Goal: Task Accomplishment & Management: Manage account settings

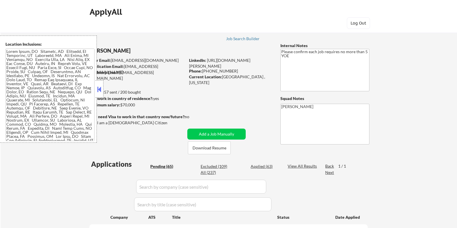
select select ""pending""
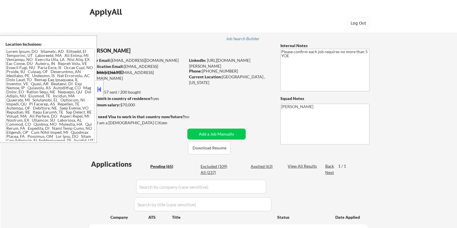
select select ""pending""
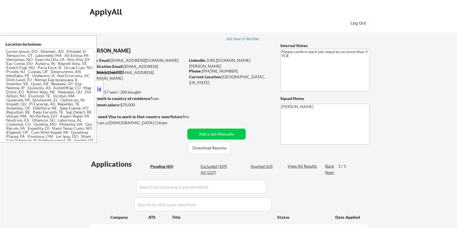
select select ""pending""
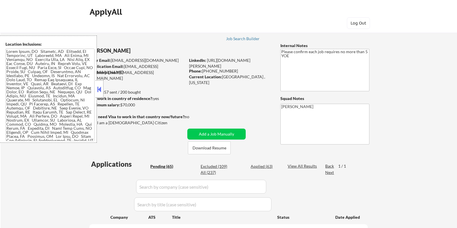
select select ""pending""
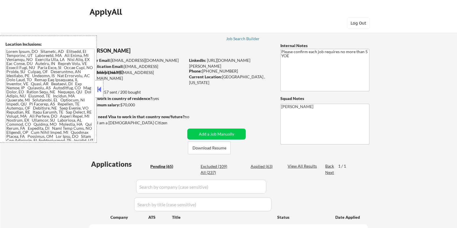
select select ""pending""
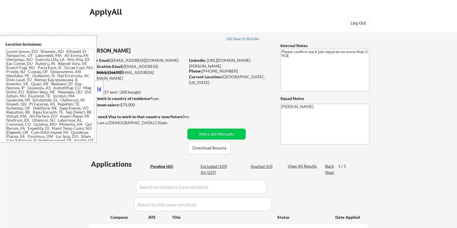
select select ""pending""
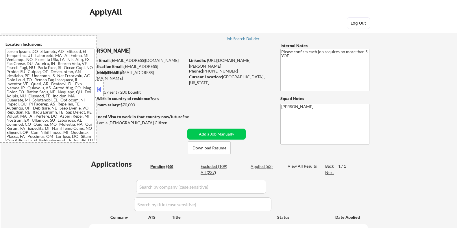
select select ""pending""
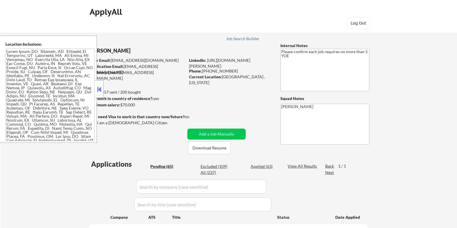
select select ""pending""
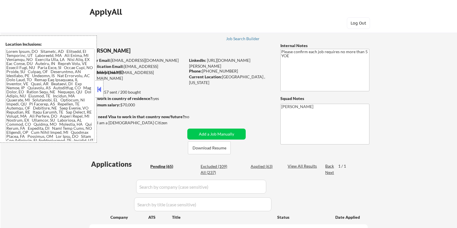
select select ""pending""
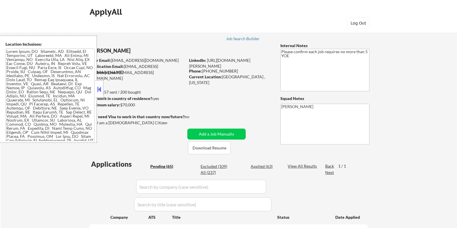
select select ""pending""
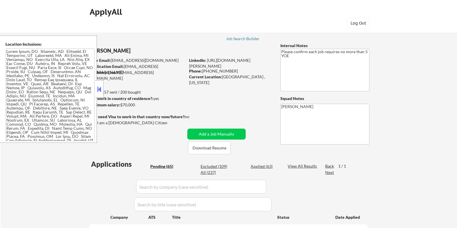
select select ""pending""
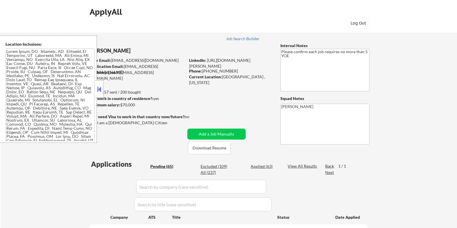
select select ""pending""
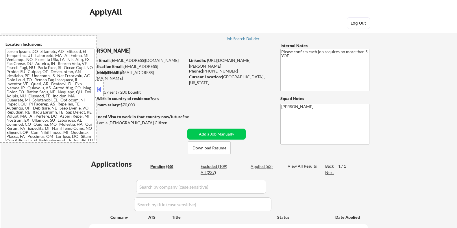
select select ""pending""
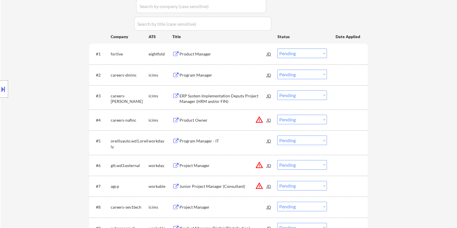
scroll to position [253, 0]
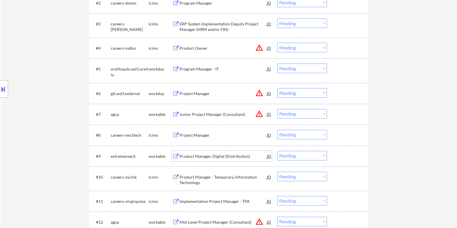
click at [199, 154] on div "Product Manager, Digital (Distribution)" at bounding box center [222, 157] width 87 height 6
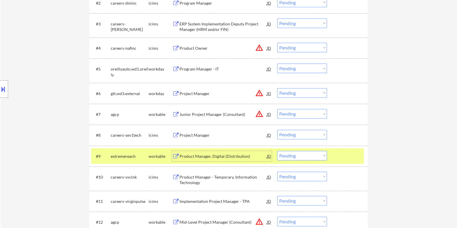
click at [310, 157] on select "Choose an option... Pending Applied Excluded (Questions) Excluded (Expired) Exc…" at bounding box center [302, 156] width 50 height 10
click at [277, 151] on select "Choose an option... Pending Applied Excluded (Questions) Excluded (Expired) Exc…" at bounding box center [302, 156] width 50 height 10
select select ""pending""
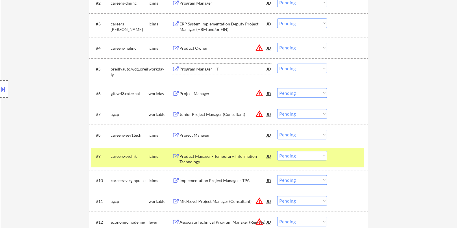
click at [196, 70] on div "Program Manager - IT" at bounding box center [222, 69] width 87 height 6
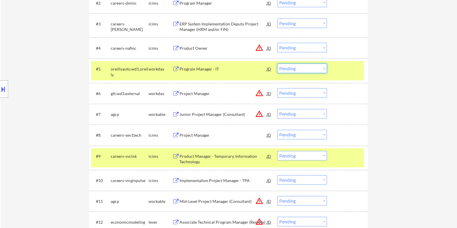
click at [297, 68] on select "Choose an option... Pending Applied Excluded (Questions) Excluded (Expired) Exc…" at bounding box center [302, 69] width 50 height 10
click at [277, 64] on select "Choose an option... Pending Applied Excluded (Questions) Excluded (Expired) Exc…" at bounding box center [302, 69] width 50 height 10
select select ""pending""
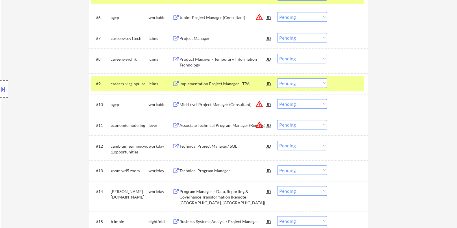
scroll to position [398, 0]
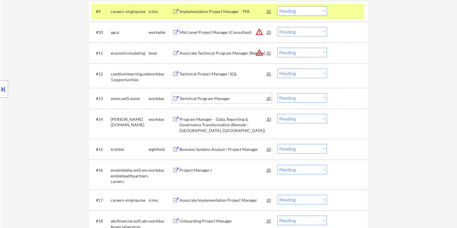
click at [190, 96] on div "Technical Program Manager" at bounding box center [222, 99] width 87 height 6
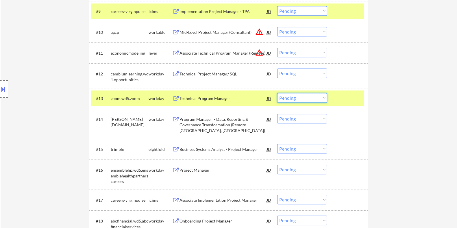
click at [308, 97] on select "Choose an option... Pending Applied Excluded (Questions) Excluded (Expired) Exc…" at bounding box center [302, 98] width 50 height 10
click at [277, 93] on select "Choose an option... Pending Applied Excluded (Questions) Excluded (Expired) Exc…" at bounding box center [302, 98] width 50 height 10
select select ""pending""
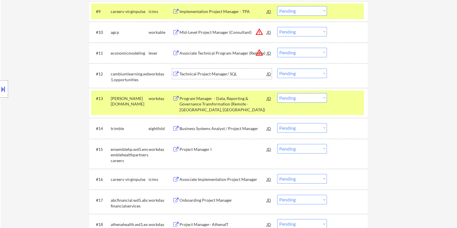
click at [221, 72] on div "Technical Project Manager/ SQL" at bounding box center [222, 74] width 87 height 6
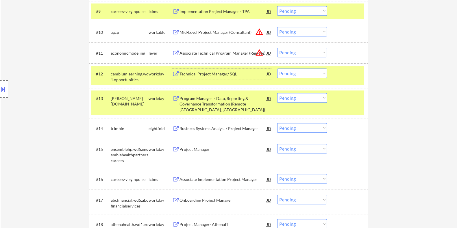
click at [306, 72] on select "Choose an option... Pending Applied Excluded (Questions) Excluded (Expired) Exc…" at bounding box center [302, 74] width 50 height 10
click at [277, 69] on select "Choose an option... Pending Applied Excluded (Questions) Excluded (Expired) Exc…" at bounding box center [302, 74] width 50 height 10
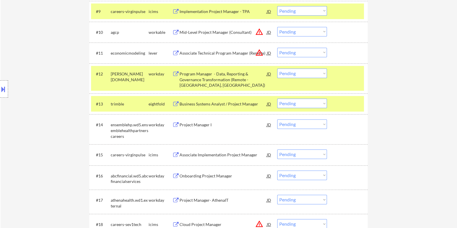
click at [199, 71] on div "Program Manager - Data, Reporting & Governance Transformation (Remote - [GEOGRA…" at bounding box center [222, 79] width 87 height 17
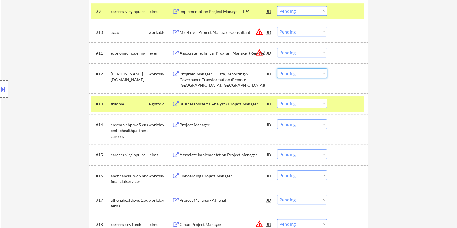
click at [300, 74] on select "Choose an option... Pending Applied Excluded (Questions) Excluded (Expired) Exc…" at bounding box center [302, 74] width 50 height 10
click at [277, 69] on select "Choose an option... Pending Applied Excluded (Questions) Excluded (Expired) Exc…" at bounding box center [302, 74] width 50 height 10
select select ""pending""
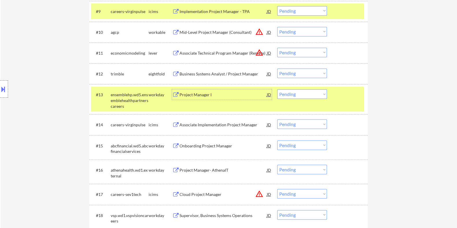
click at [203, 95] on div "Project Manager I" at bounding box center [222, 95] width 87 height 6
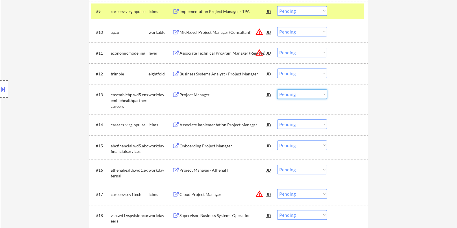
click at [292, 94] on select "Choose an option... Pending Applied Excluded (Questions) Excluded (Expired) Exc…" at bounding box center [302, 94] width 50 height 10
click at [277, 89] on select "Choose an option... Pending Applied Excluded (Questions) Excluded (Expired) Exc…" at bounding box center [302, 94] width 50 height 10
select select ""pending""
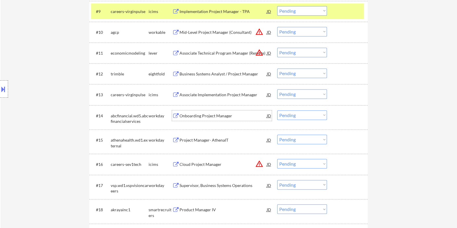
click at [188, 114] on div "Onboarding Project Manager" at bounding box center [222, 116] width 87 height 6
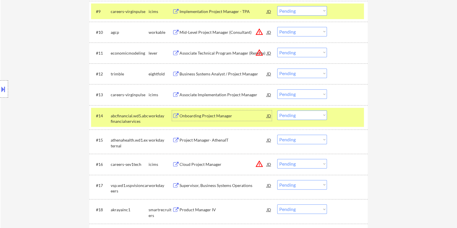
click at [292, 115] on select "Choose an option... Pending Applied Excluded (Questions) Excluded (Expired) Exc…" at bounding box center [302, 116] width 50 height 10
click at [277, 111] on select "Choose an option... Pending Applied Excluded (Questions) Excluded (Expired) Exc…" at bounding box center [302, 116] width 50 height 10
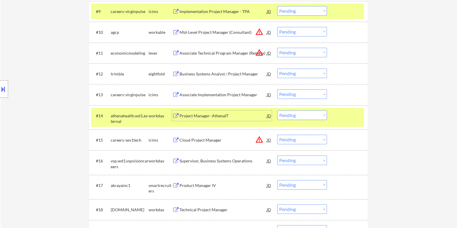
click at [227, 118] on div "Project Manager- AthenaIT" at bounding box center [222, 116] width 87 height 6
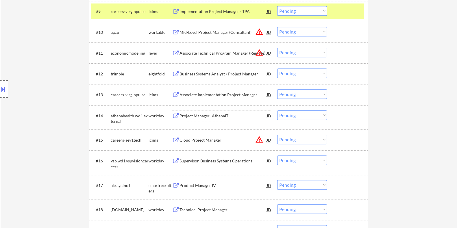
click at [292, 114] on select "Choose an option... Pending Applied Excluded (Questions) Excluded (Expired) Exc…" at bounding box center [302, 116] width 50 height 10
click at [277, 111] on select "Choose an option... Pending Applied Excluded (Questions) Excluded (Expired) Exc…" at bounding box center [302, 116] width 50 height 10
select select ""pending""
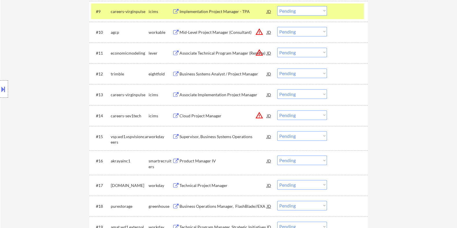
click at [225, 134] on div "Supervisor, Business Systems Operations" at bounding box center [222, 137] width 87 height 6
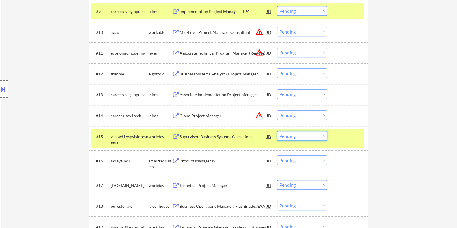
click at [304, 137] on select "Choose an option... Pending Applied Excluded (Questions) Excluded (Expired) Exc…" at bounding box center [302, 136] width 50 height 10
click at [277, 131] on select "Choose an option... Pending Applied Excluded (Questions) Excluded (Expired) Exc…" at bounding box center [302, 136] width 50 height 10
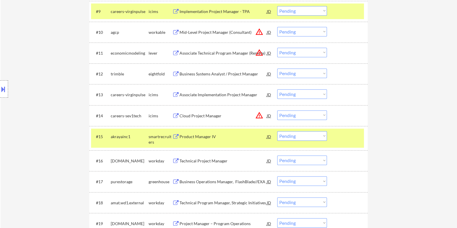
click at [167, 136] on div "smartrecruiters" at bounding box center [160, 139] width 24 height 11
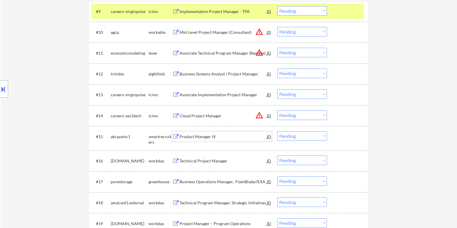
click at [191, 137] on div "Product Manager IV" at bounding box center [222, 137] width 87 height 6
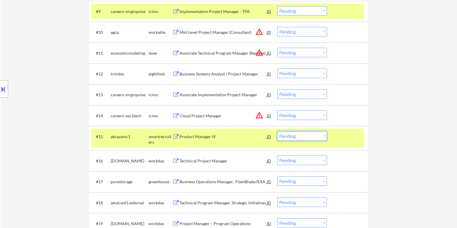
click at [293, 139] on select "Choose an option... Pending Applied Excluded (Questions) Excluded (Expired) Exc…" at bounding box center [302, 136] width 50 height 10
click at [277, 131] on select "Choose an option... Pending Applied Excluded (Questions) Excluded (Expired) Exc…" at bounding box center [302, 136] width 50 height 10
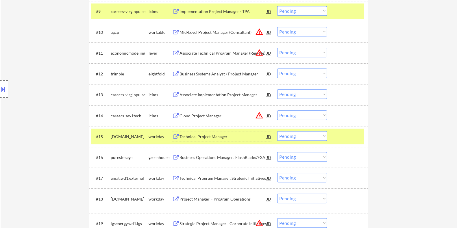
click at [180, 135] on div "Technical Project Manager" at bounding box center [222, 137] width 87 height 6
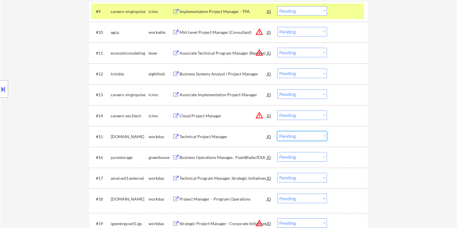
click at [302, 135] on select "Choose an option... Pending Applied Excluded (Questions) Excluded (Expired) Exc…" at bounding box center [302, 136] width 50 height 10
click at [277, 131] on select "Choose an option... Pending Applied Excluded (Questions) Excluded (Expired) Exc…" at bounding box center [302, 136] width 50 height 10
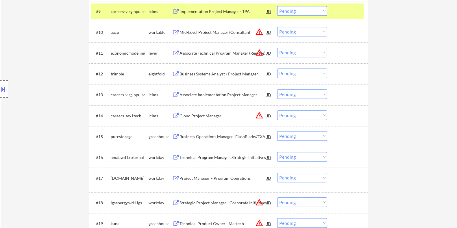
click at [190, 137] on div "Business Operations Manager, FlashBlade//EXA" at bounding box center [222, 137] width 87 height 6
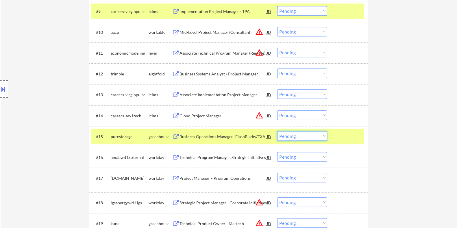
click at [310, 137] on select "Choose an option... Pending Applied Excluded (Questions) Excluded (Expired) Exc…" at bounding box center [302, 136] width 50 height 10
click at [277, 131] on select "Choose an option... Pending Applied Excluded (Questions) Excluded (Expired) Exc…" at bounding box center [302, 136] width 50 height 10
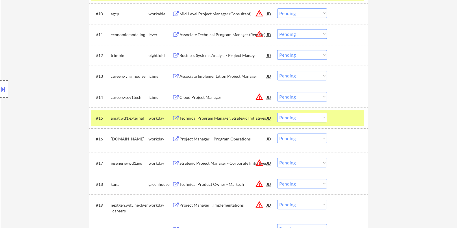
scroll to position [434, 0]
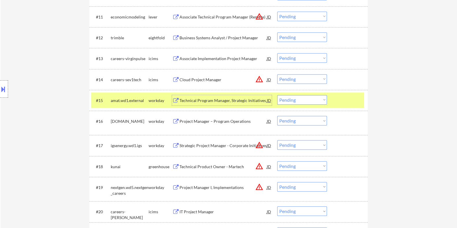
click at [222, 101] on div "Technical Program Manager, Strategic Initiatives" at bounding box center [222, 101] width 87 height 6
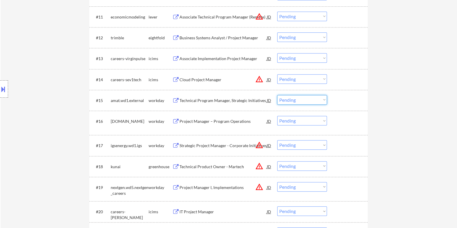
click at [310, 98] on select "Choose an option... Pending Applied Excluded (Questions) Excluded (Expired) Exc…" at bounding box center [302, 100] width 50 height 10
click at [277, 95] on select "Choose an option... Pending Applied Excluded (Questions) Excluded (Expired) Exc…" at bounding box center [302, 100] width 50 height 10
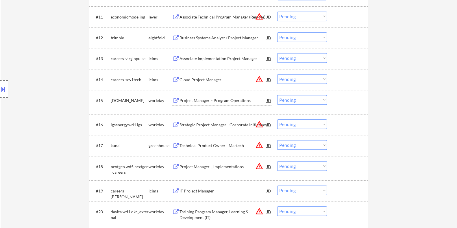
click at [184, 103] on div "Project Manager – Program Operations" at bounding box center [222, 101] width 87 height 6
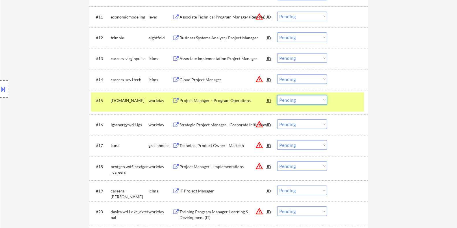
click at [308, 99] on select "Choose an option... Pending Applied Excluded (Questions) Excluded (Expired) Exc…" at bounding box center [302, 100] width 50 height 10
click at [277, 95] on select "Choose an option... Pending Applied Excluded (Questions) Excluded (Expired) Exc…" at bounding box center [302, 100] width 50 height 10
select select ""pending""
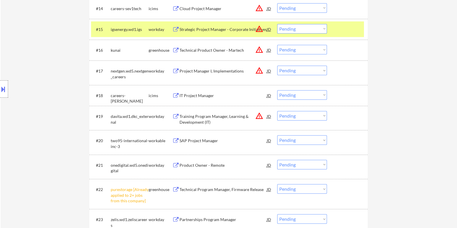
scroll to position [506, 0]
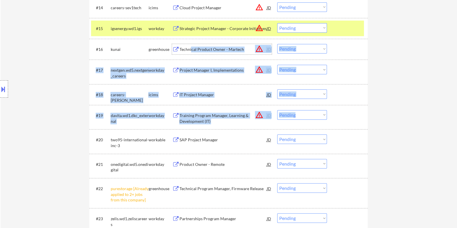
drag, startPoint x: 192, startPoint y: 49, endPoint x: 339, endPoint y: 122, distance: 164.8
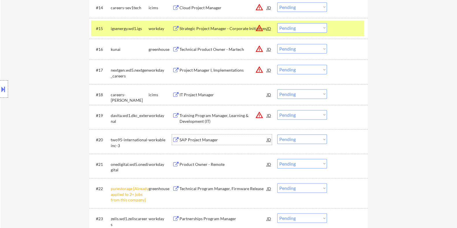
click at [200, 136] on div "SAP Project Manager" at bounding box center [222, 140] width 87 height 10
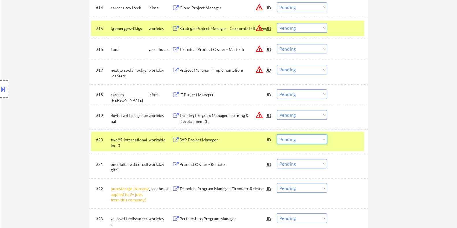
click at [309, 139] on select "Choose an option... Pending Applied Excluded (Questions) Excluded (Expired) Exc…" at bounding box center [302, 140] width 50 height 10
click at [277, 135] on select "Choose an option... Pending Applied Excluded (Questions) Excluded (Expired) Exc…" at bounding box center [302, 140] width 50 height 10
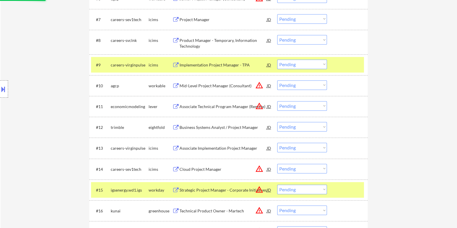
select select ""pending""
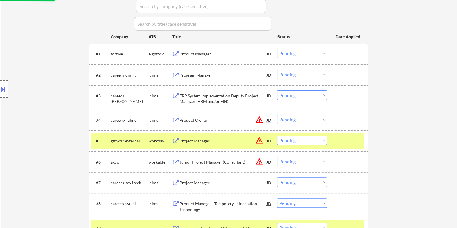
scroll to position [72, 0]
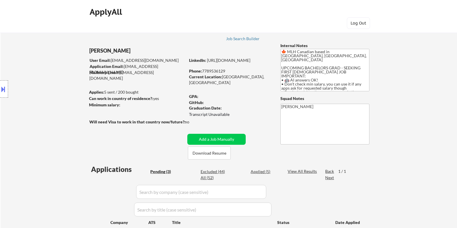
select select ""pending""
click at [201, 152] on button "Download Resume" at bounding box center [209, 153] width 43 height 13
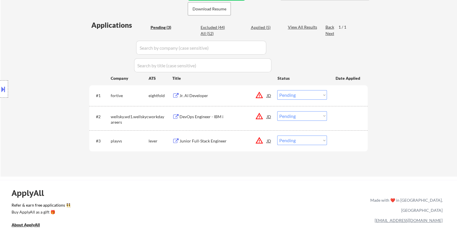
scroll to position [108, 0]
